Goal: Information Seeking & Learning: Learn about a topic

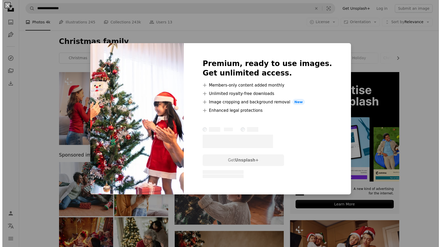
scroll to position [26, 0]
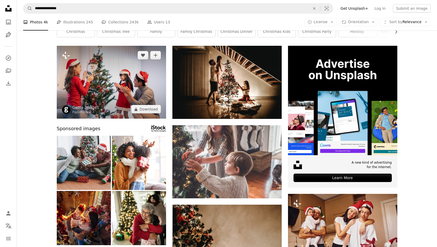
click at [125, 94] on img at bounding box center [111, 82] width 109 height 73
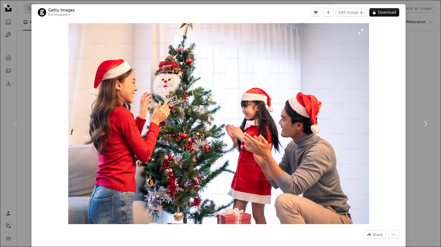
click at [342, 67] on img "Zoom in on this image" at bounding box center [218, 123] width 301 height 201
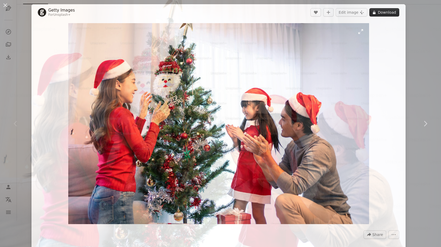
scroll to position [22, 0]
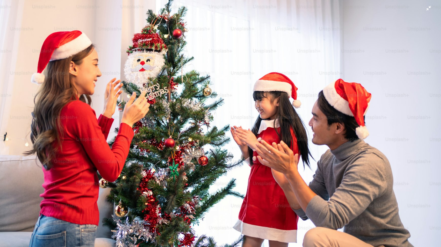
click at [342, 67] on img "Zoom out on this image" at bounding box center [221, 124] width 442 height 294
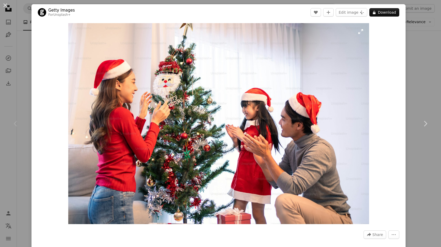
click at [347, 100] on img "Zoom in on this image" at bounding box center [218, 123] width 301 height 201
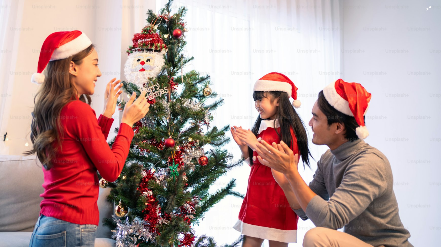
click at [347, 100] on img "Zoom out on this image" at bounding box center [221, 124] width 442 height 294
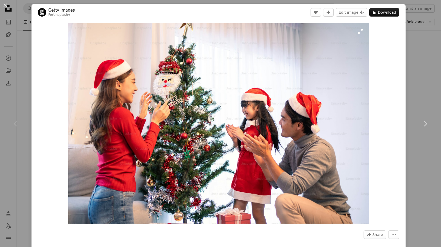
click at [347, 100] on img "Zoom in on this image" at bounding box center [218, 123] width 301 height 201
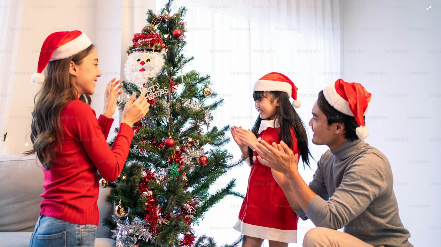
click at [222, 143] on img "Zoom out on this image" at bounding box center [221, 124] width 442 height 294
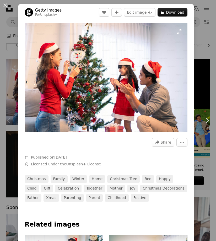
click at [177, 28] on img "Zoom in on this image" at bounding box center [106, 77] width 163 height 109
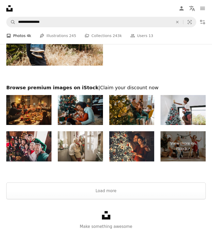
scroll to position [1188, 0]
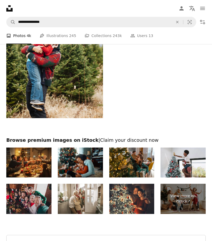
click at [41, 200] on img at bounding box center [28, 199] width 45 height 30
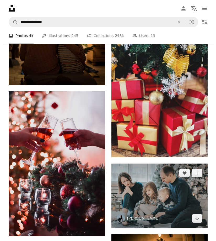
scroll to position [610, 0]
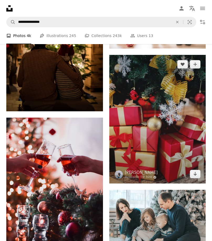
click at [160, 127] on img at bounding box center [157, 119] width 97 height 129
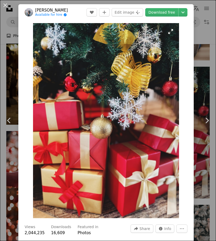
click at [154, 128] on img "Zoom in on this image" at bounding box center [106, 120] width 146 height 195
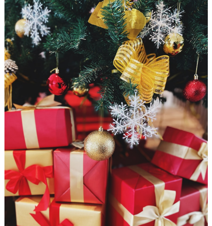
scroll to position [21, 0]
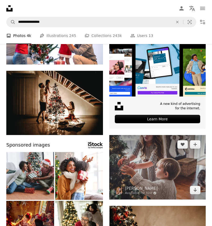
scroll to position [7, 0]
